Goal: Information Seeking & Learning: Learn about a topic

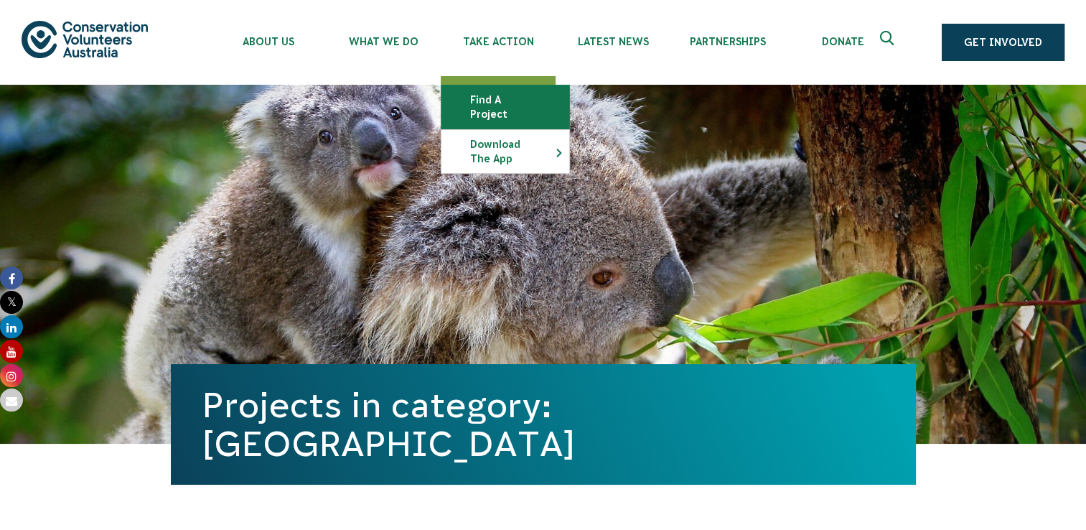
click at [489, 112] on link "Find a project" at bounding box center [505, 106] width 128 height 43
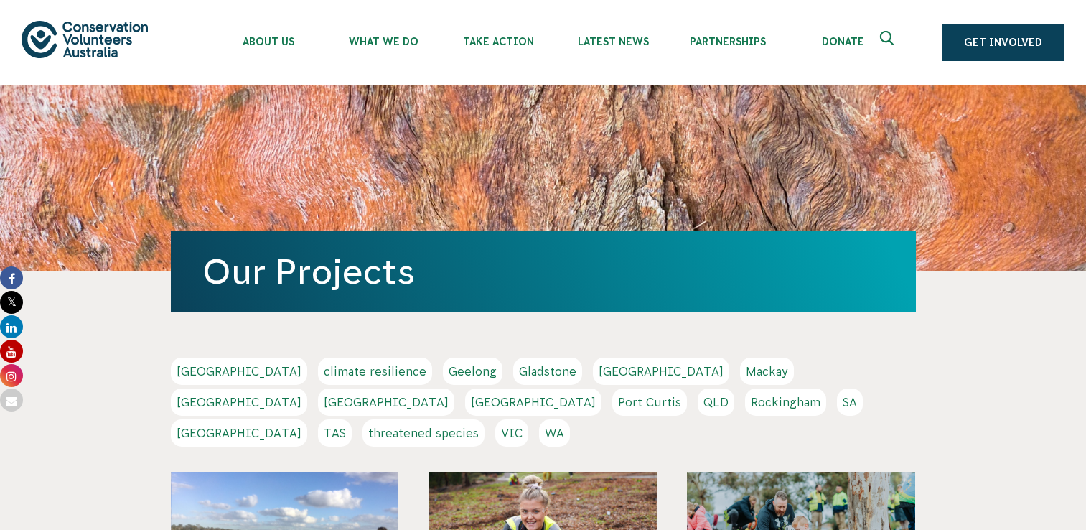
scroll to position [219, 0]
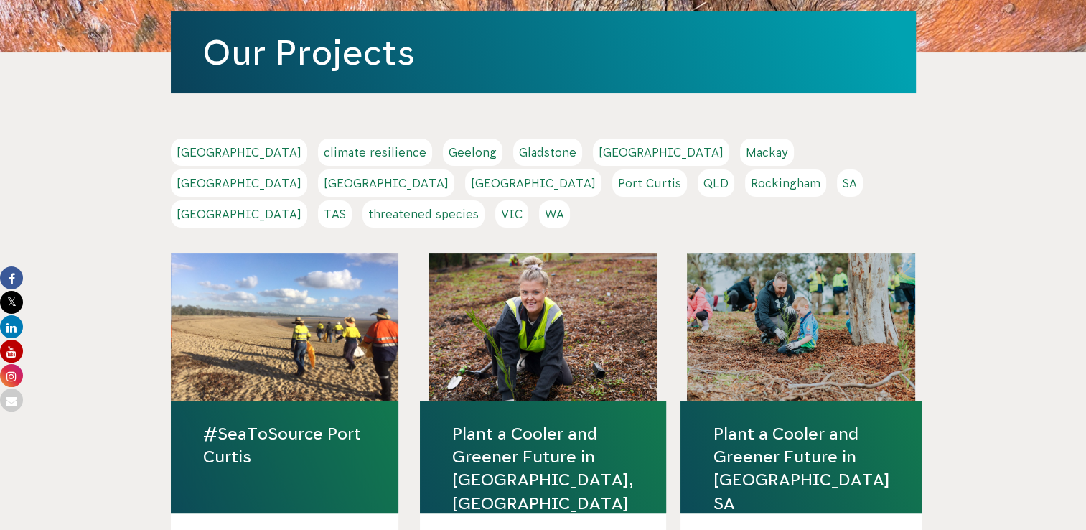
click at [593, 148] on link "[GEOGRAPHIC_DATA]" at bounding box center [661, 151] width 136 height 27
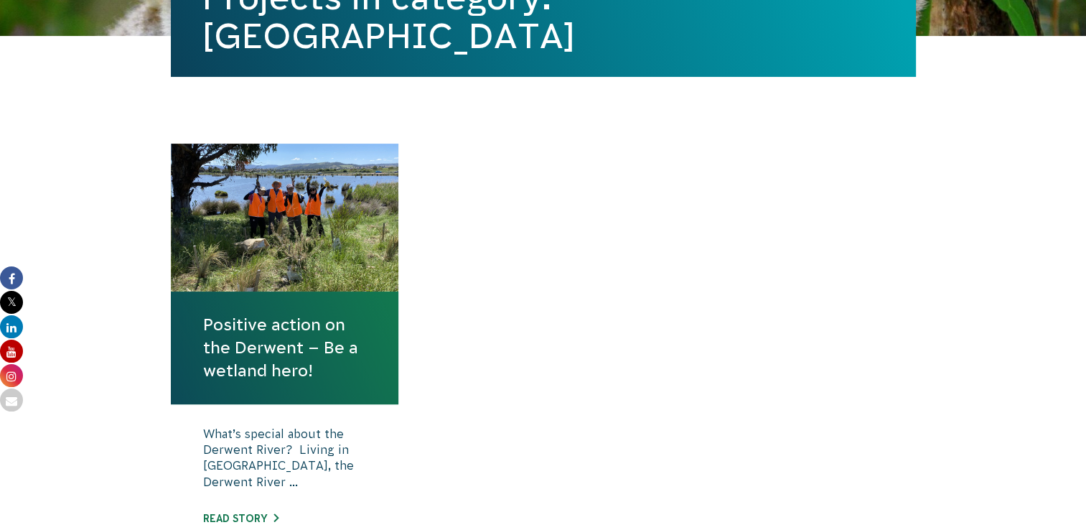
scroll to position [501, 0]
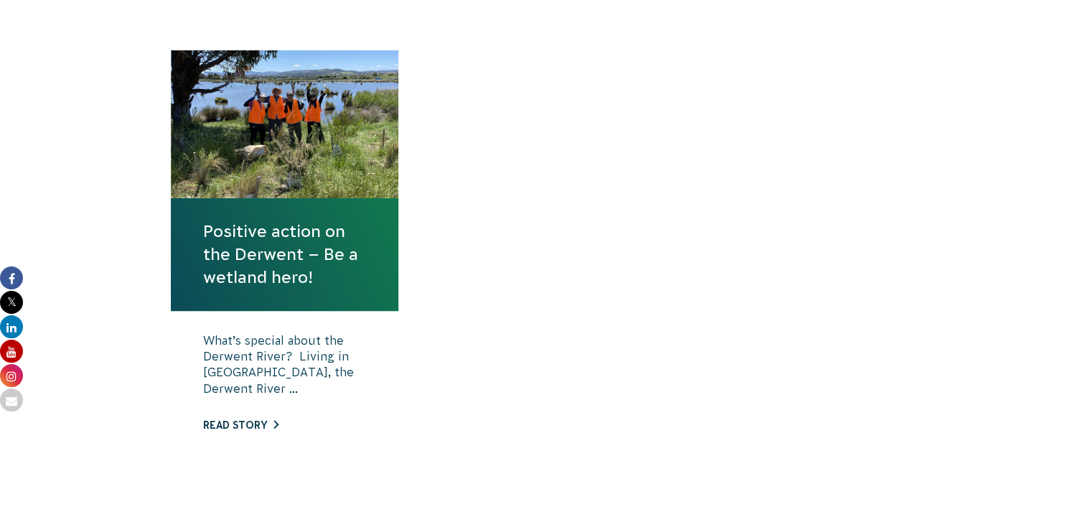
click at [225, 428] on link "Read story" at bounding box center [240, 424] width 75 height 11
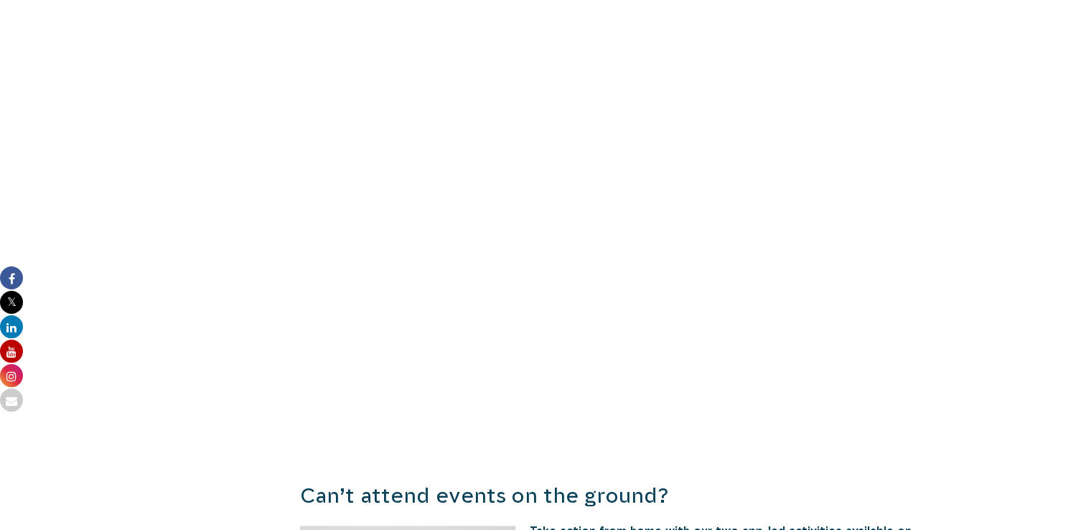
scroll to position [1452, 0]
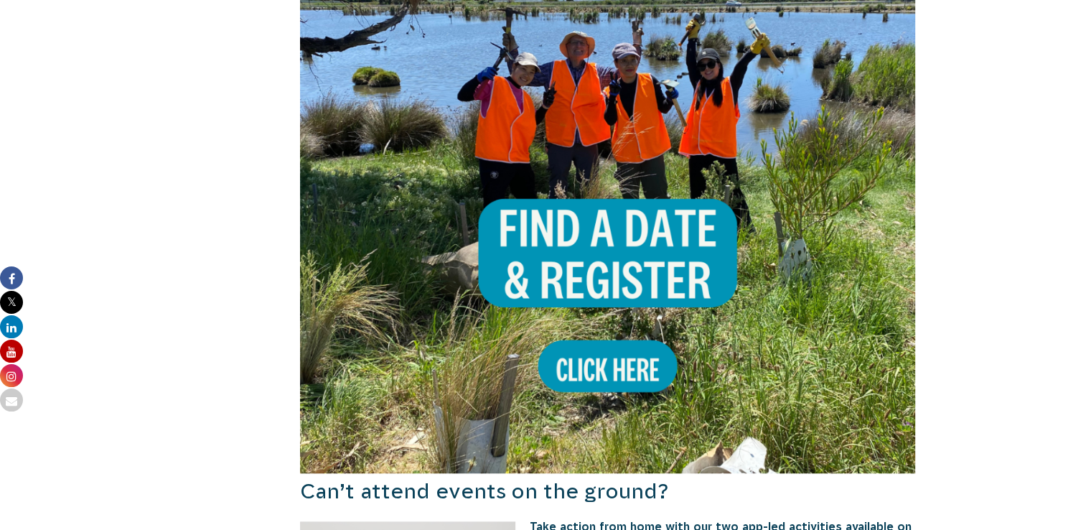
click at [632, 319] on img at bounding box center [608, 165] width 616 height 616
